Goal: Answer question/provide support: Share knowledge or assist other users

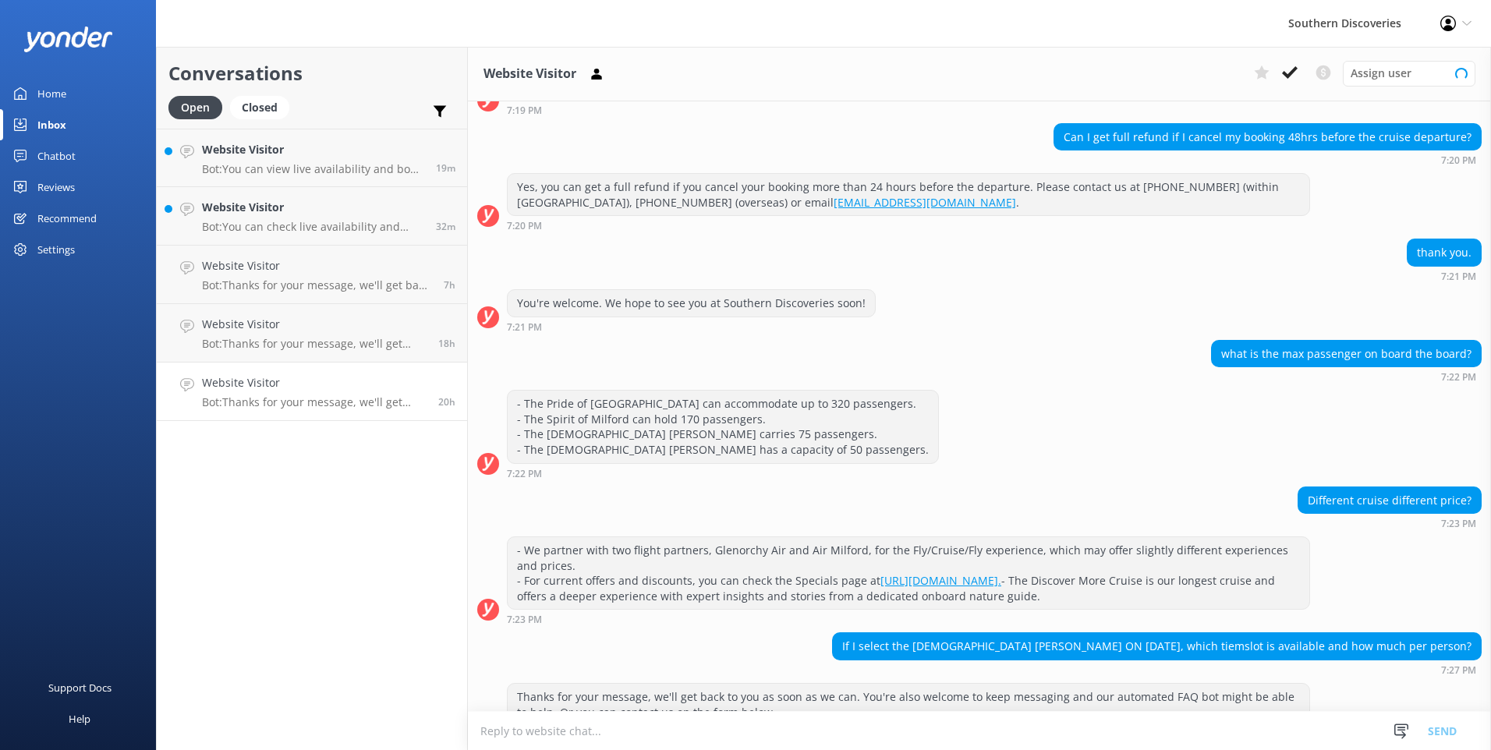
scroll to position [188, 0]
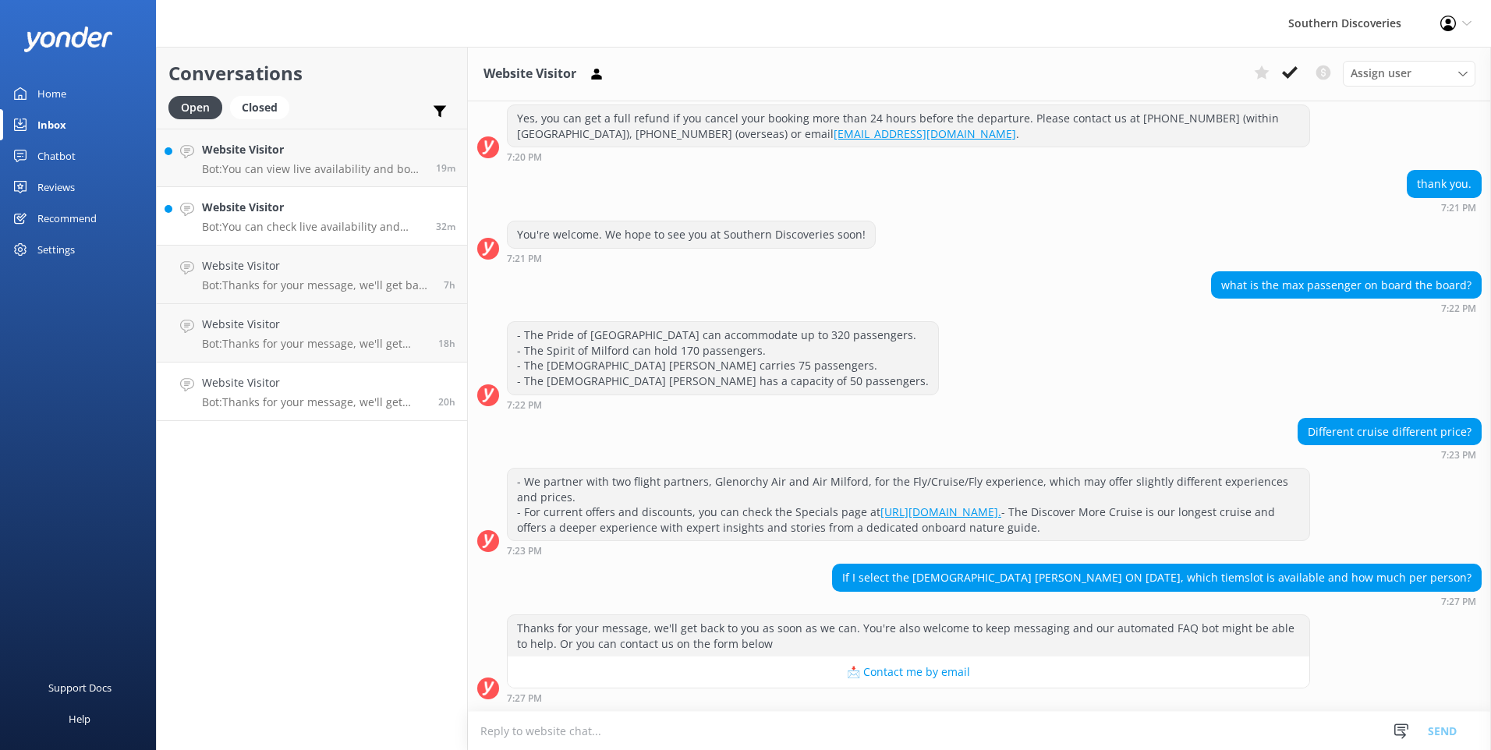
click at [363, 221] on p "Bot: You can check live availability and book your Milford Sound adventure on o…" at bounding box center [313, 227] width 222 height 14
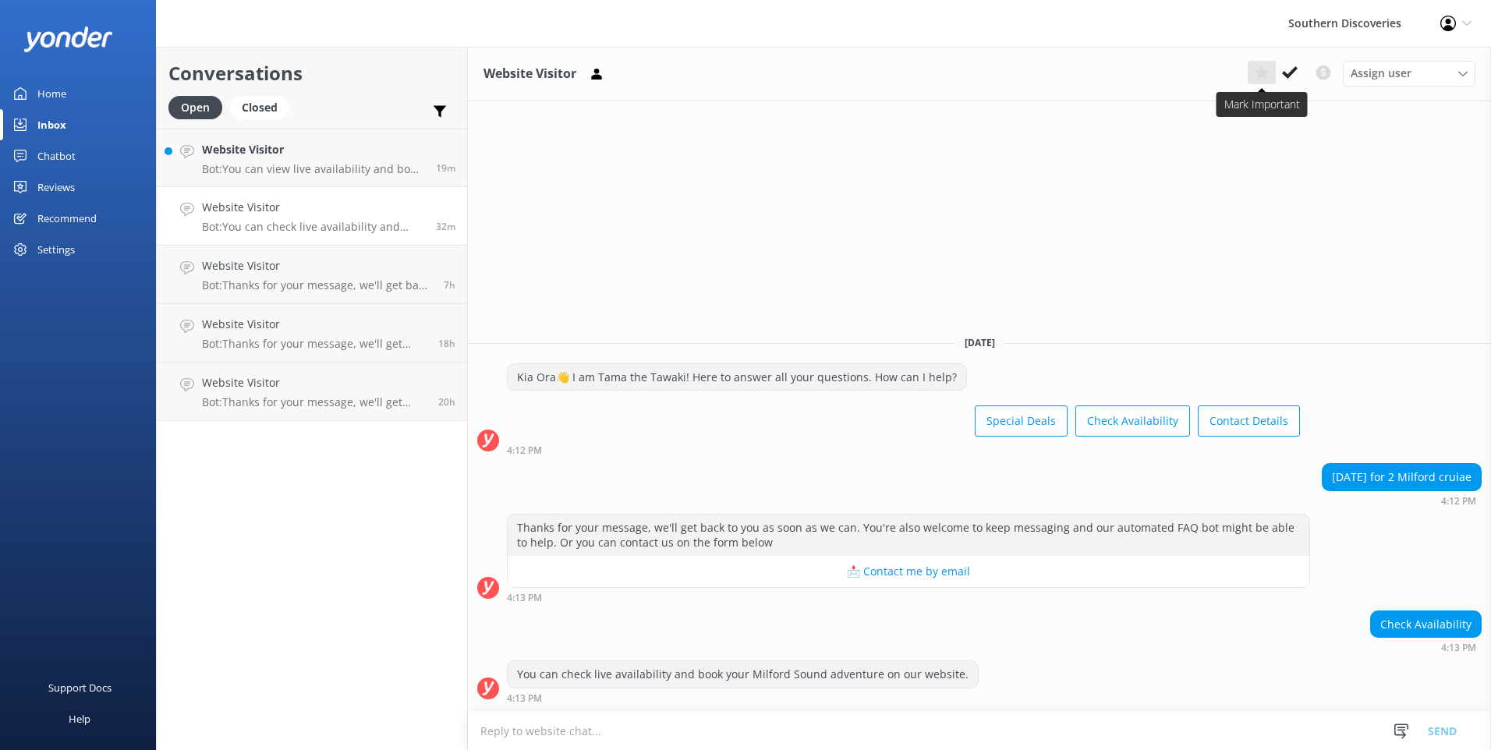
click at [1270, 67] on button at bounding box center [1262, 72] width 28 height 23
click at [1262, 75] on use at bounding box center [1262, 73] width 16 height 15
click at [1288, 69] on icon at bounding box center [1290, 73] width 16 height 16
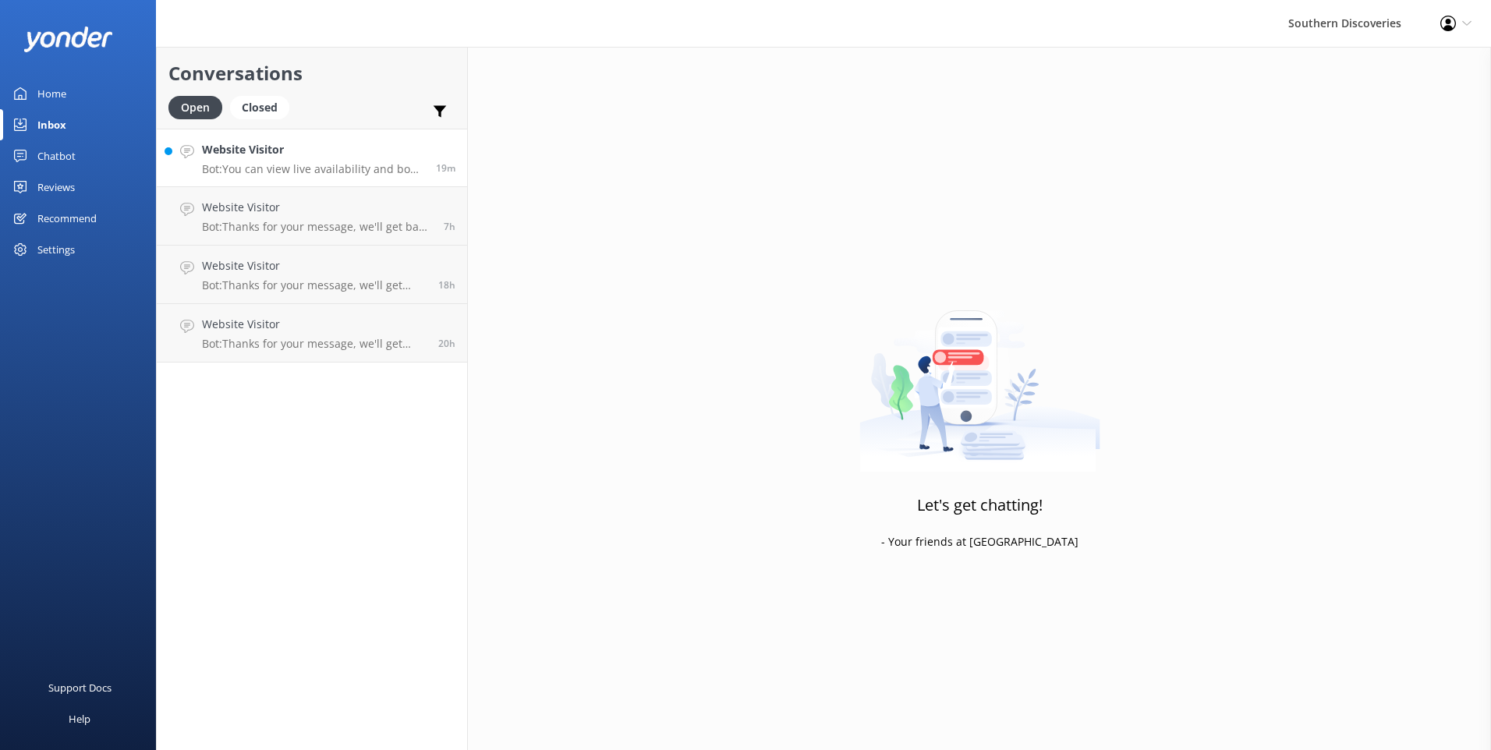
click at [334, 172] on p "Bot: You can view live availability and book the Milford Sound Nature Cruises o…" at bounding box center [313, 169] width 222 height 14
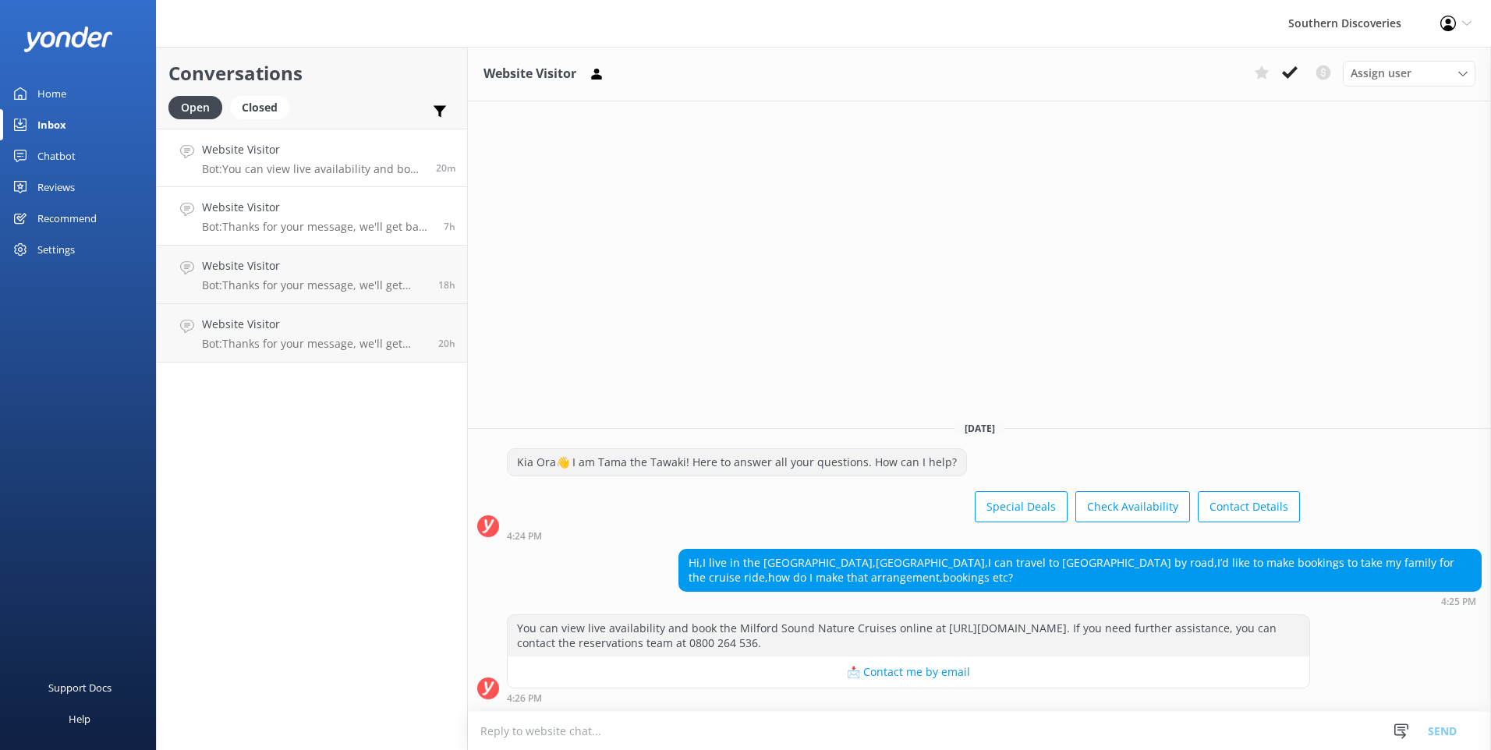
click at [320, 215] on h4 "Website Visitor" at bounding box center [317, 207] width 230 height 17
